Goal: Information Seeking & Learning: Learn about a topic

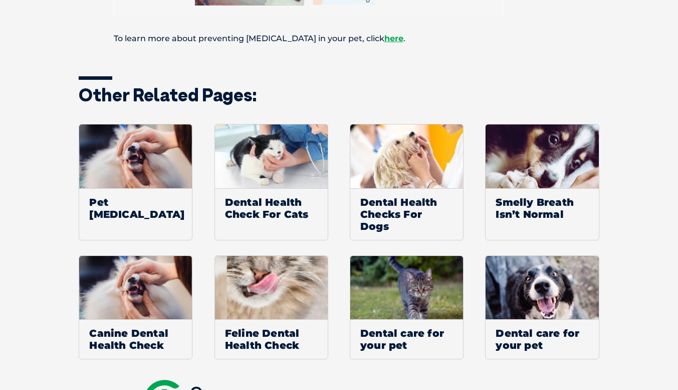
scroll to position [778, 0]
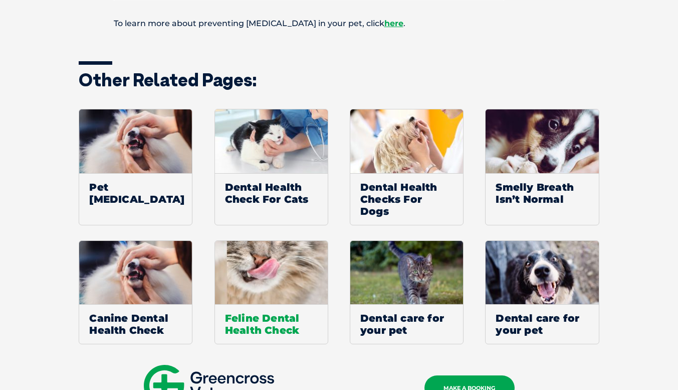
click at [274, 281] on img at bounding box center [271, 273] width 113 height 64
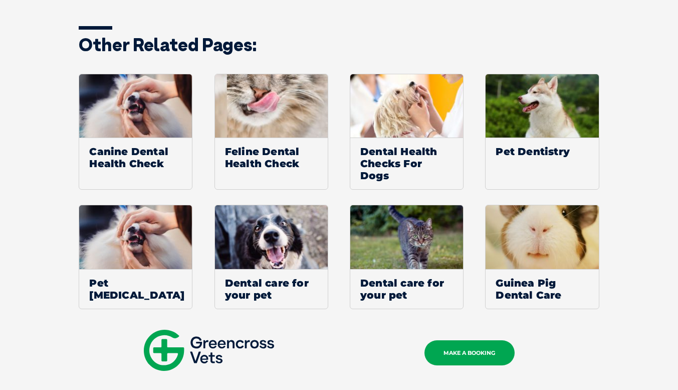
scroll to position [895, 0]
